Goal: Find specific page/section

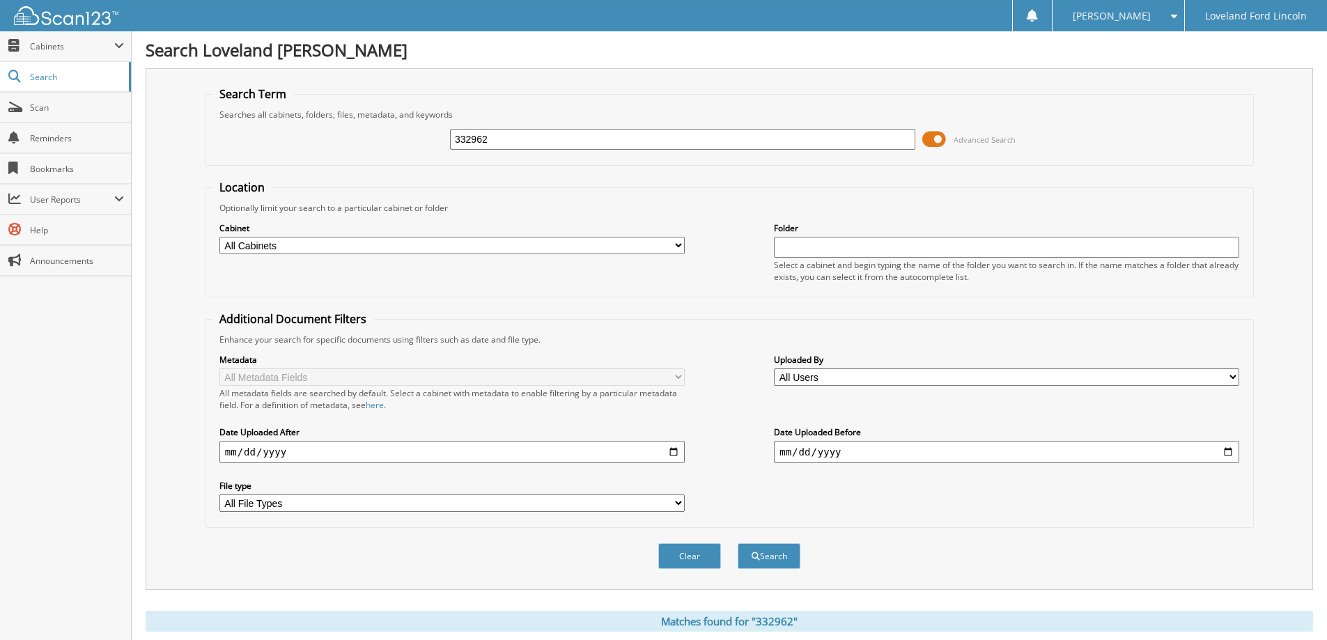
drag, startPoint x: 555, startPoint y: 145, endPoint x: 307, endPoint y: 152, distance: 248.0
click at [334, 156] on div "332962 Advanced Search" at bounding box center [729, 139] width 1034 height 38
type input "330917b"
click at [738, 543] on button "Search" at bounding box center [769, 556] width 63 height 26
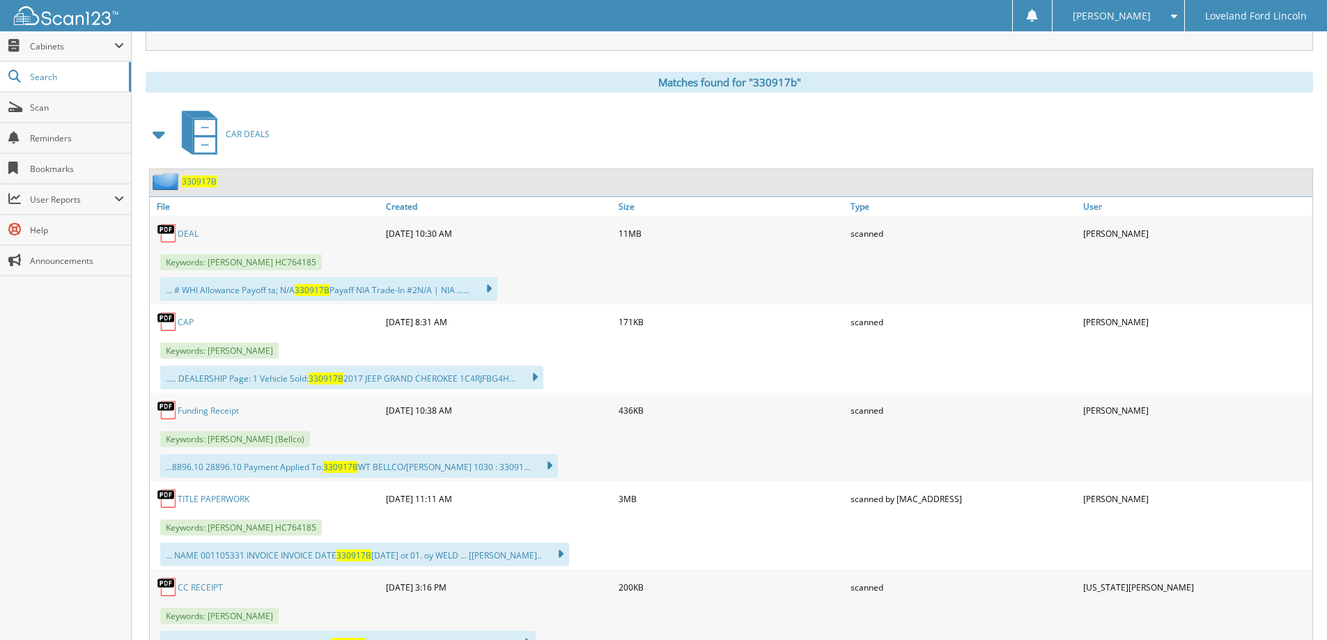
scroll to position [627, 0]
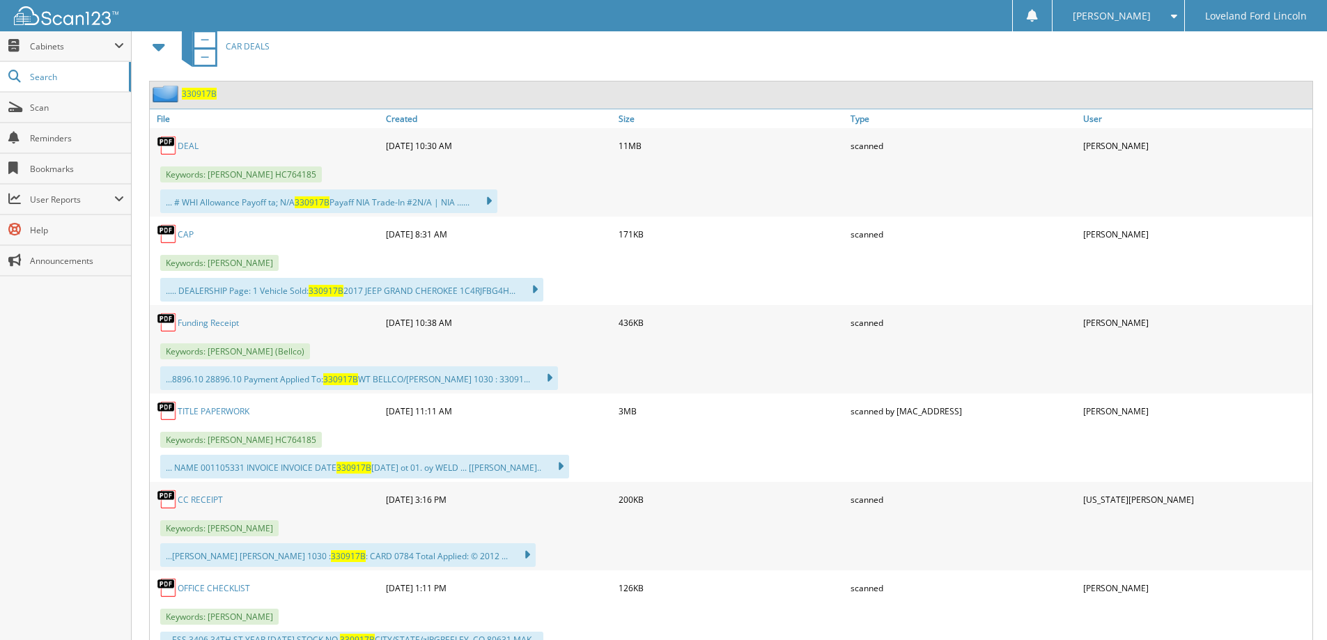
click at [186, 150] on link "DEAL" at bounding box center [188, 146] width 21 height 12
